Goal: Book appointment/travel/reservation

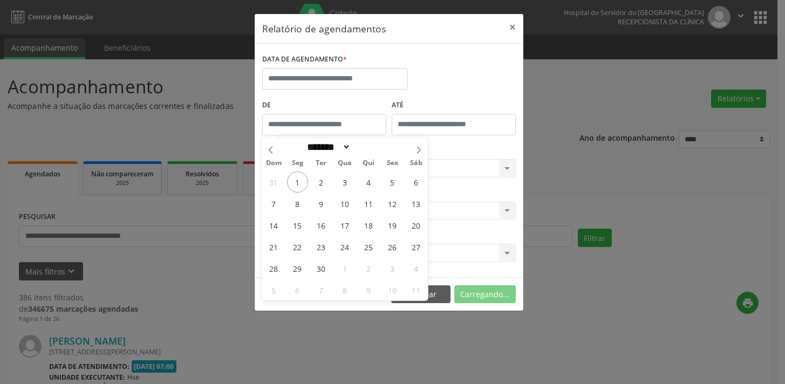
select select "*"
click at [301, 171] on span "1" at bounding box center [297, 181] width 21 height 21
type input "**********"
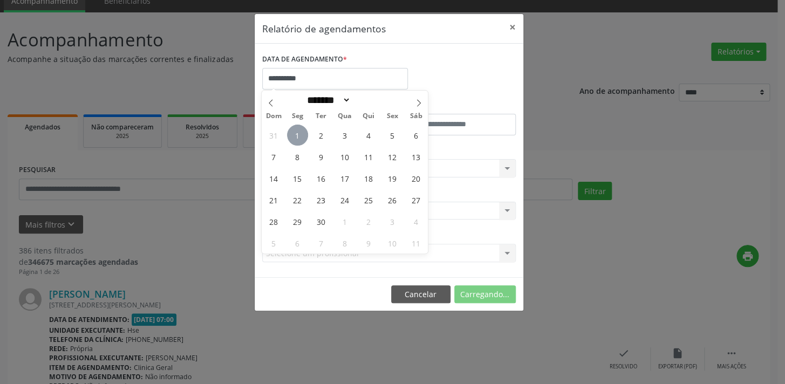
scroll to position [47, 0]
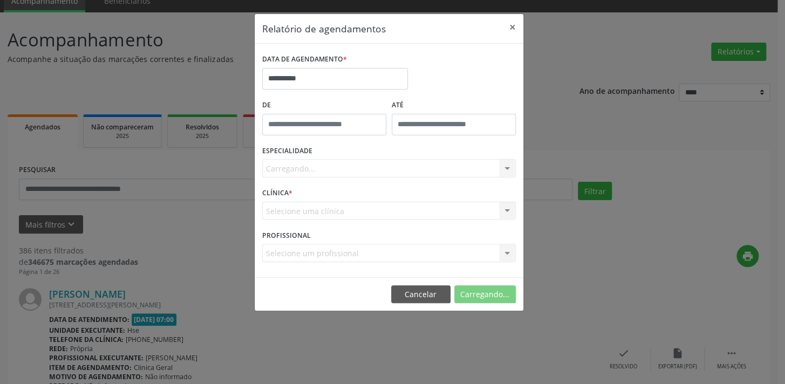
click at [338, 170] on div "Carregando... Nenhum resultado encontrado para: " " Não há nenhuma opção para s…" at bounding box center [388, 168] width 253 height 18
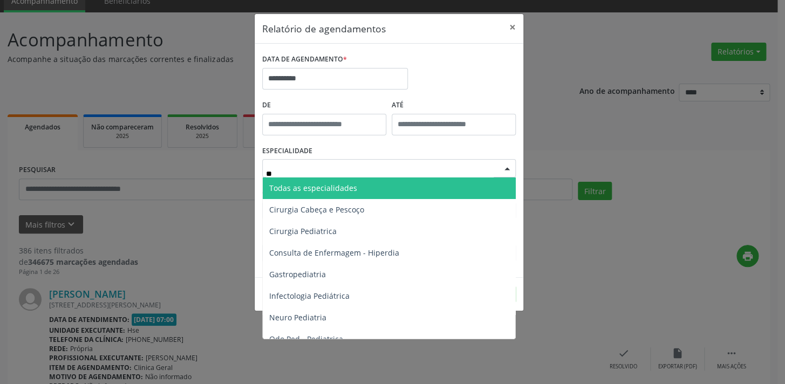
type input "***"
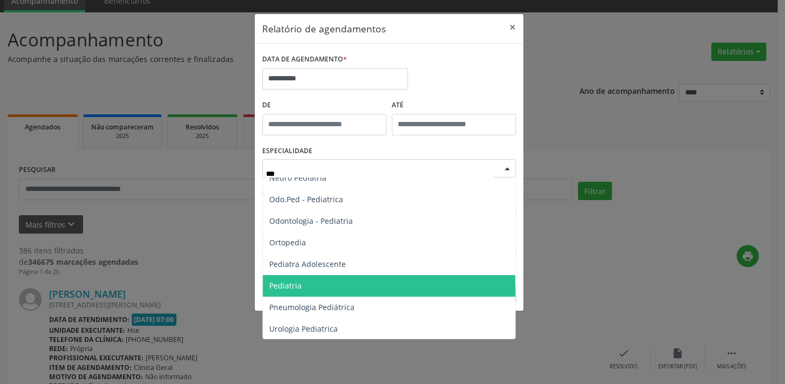
scroll to position [75, 0]
click at [327, 284] on span "Pediatria" at bounding box center [389, 285] width 252 height 22
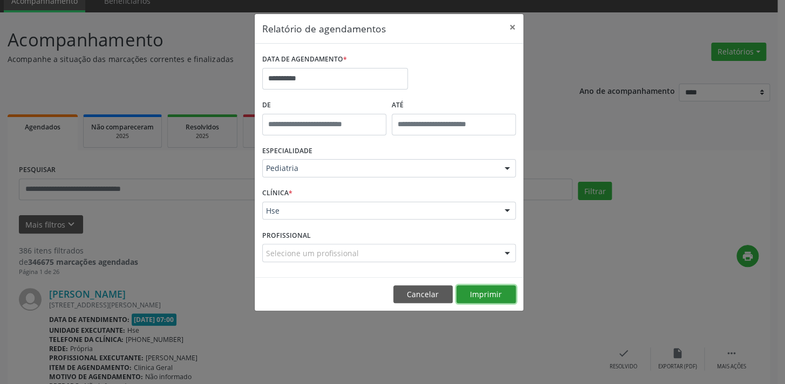
click at [503, 293] on button "Imprimir" at bounding box center [485, 294] width 59 height 18
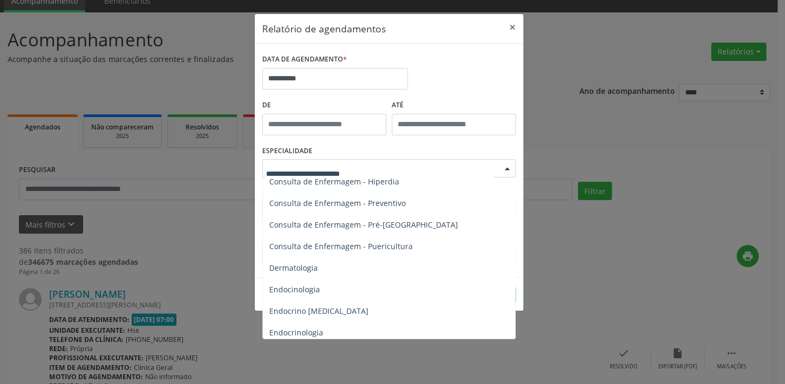
scroll to position [468, 0]
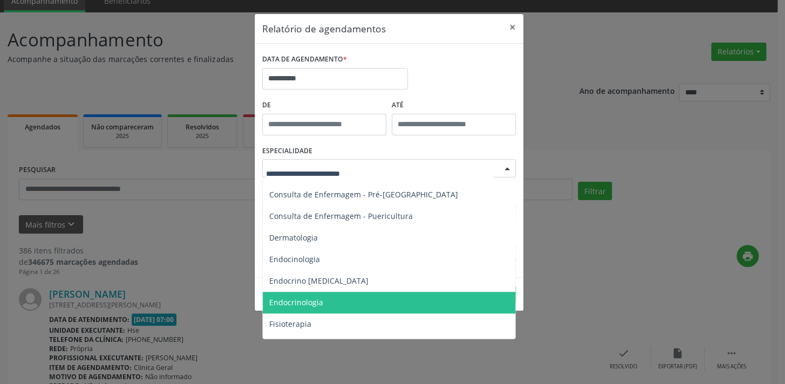
click at [308, 301] on span "Endocrinologia" at bounding box center [296, 302] width 54 height 10
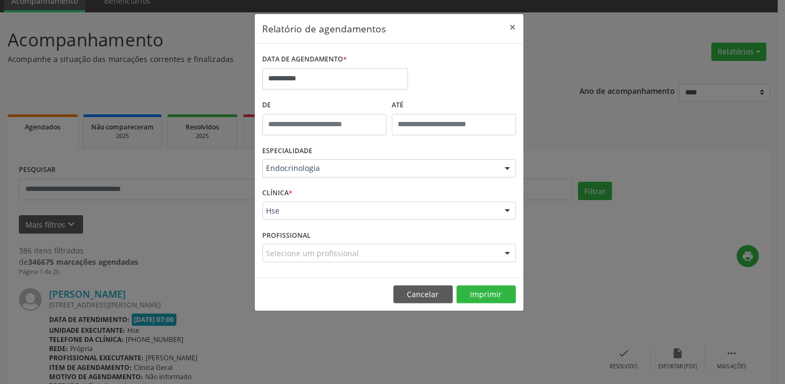
click at [505, 302] on footer "Cancelar Imprimir" at bounding box center [388, 294] width 269 height 34
click at [498, 297] on button "Imprimir" at bounding box center [485, 294] width 59 height 18
